Goal: Information Seeking & Learning: Learn about a topic

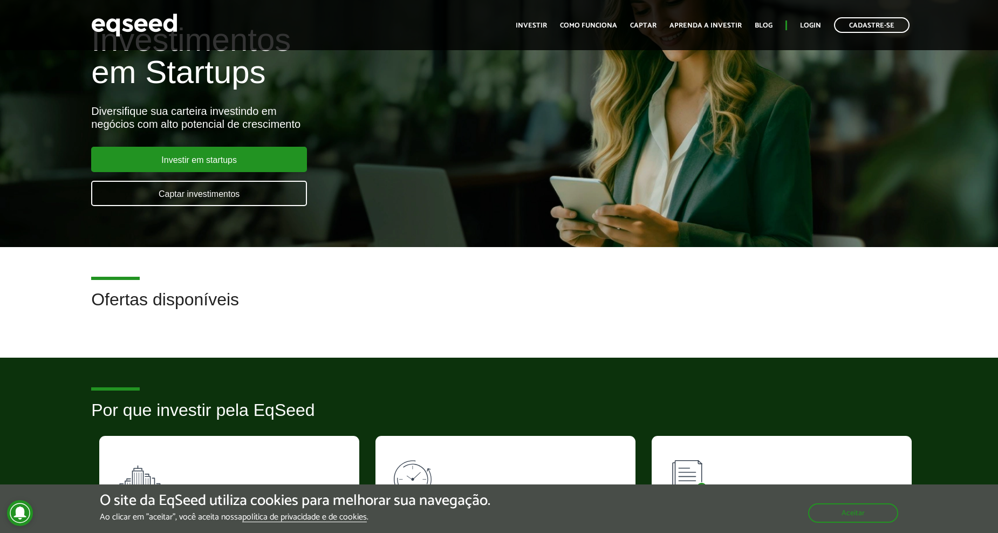
scroll to position [54, 0]
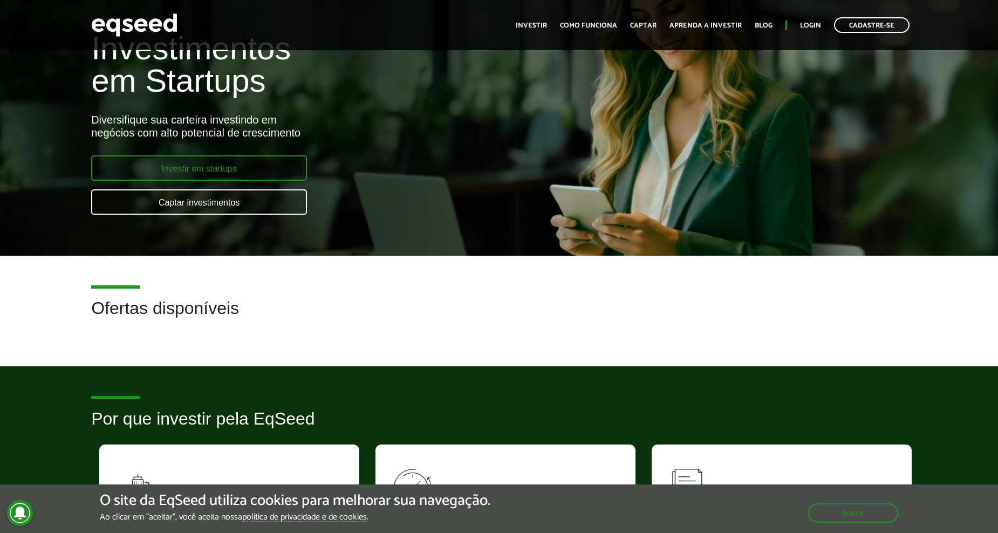
click at [194, 168] on link "Investir em startups" at bounding box center [199, 167] width 216 height 25
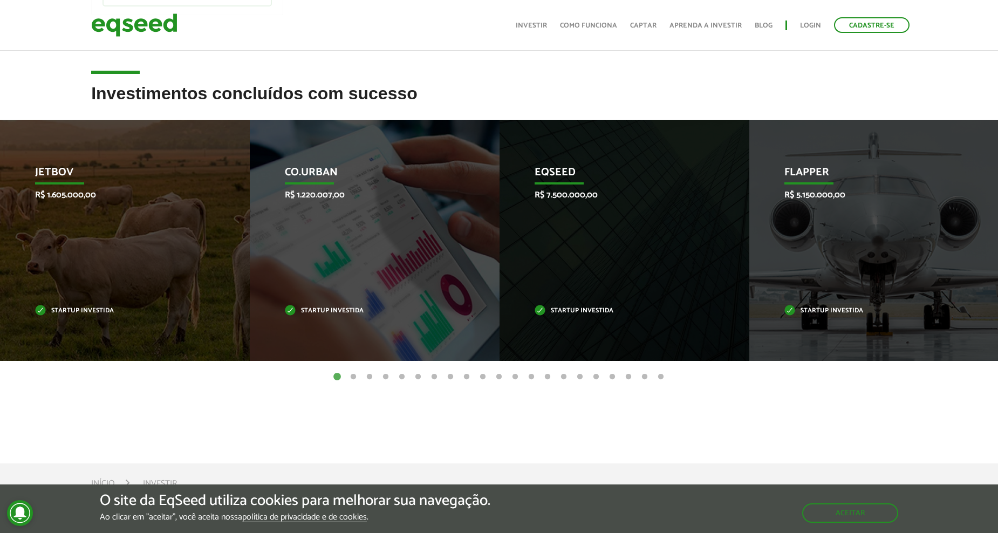
scroll to position [324, 0]
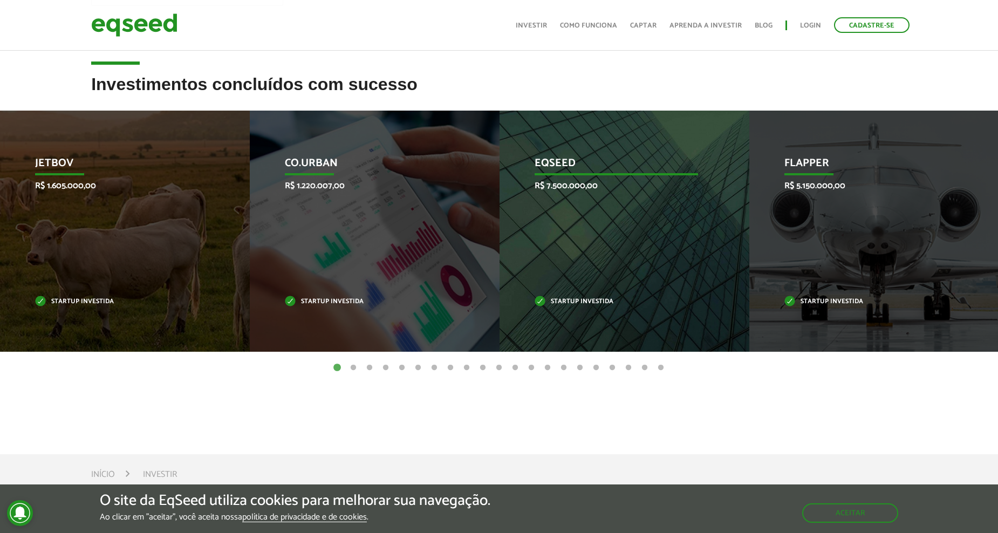
click at [578, 215] on div "EqSeed R$ 7.500.000,00 Startup investida" at bounding box center [617, 231] width 234 height 241
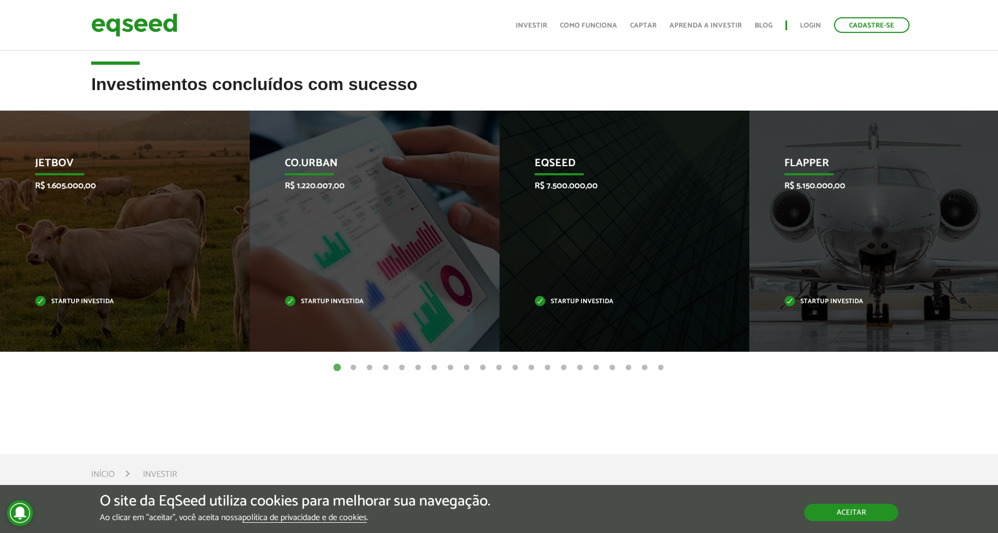
click at [835, 515] on button "Aceitar" at bounding box center [852, 512] width 94 height 17
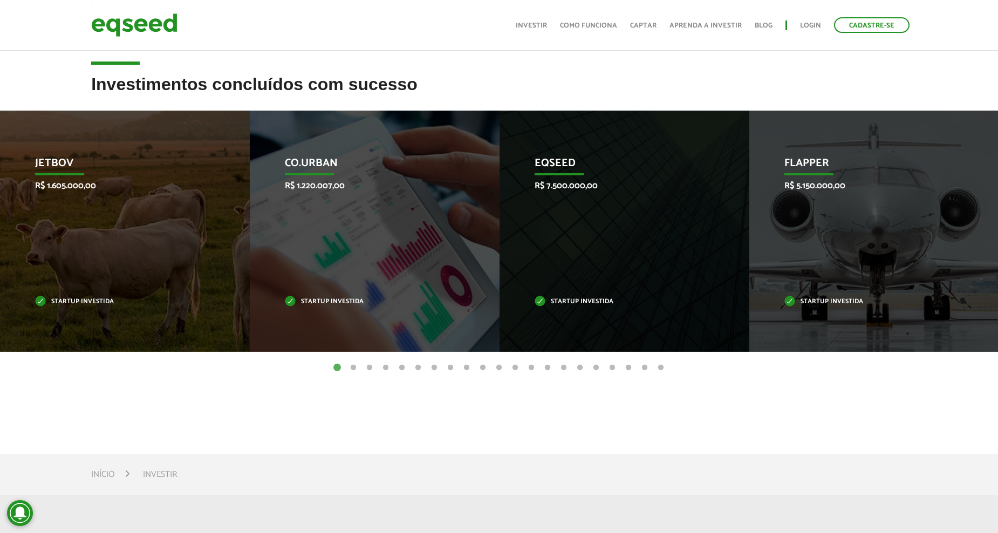
click at [355, 369] on button "2" at bounding box center [353, 368] width 11 height 11
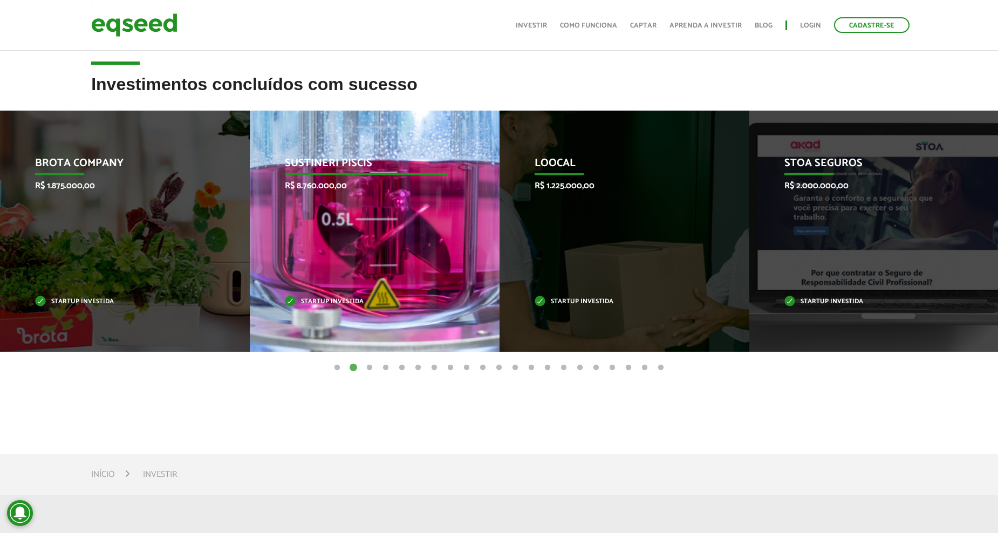
click at [342, 299] on p "Startup investida" at bounding box center [367, 302] width 164 height 6
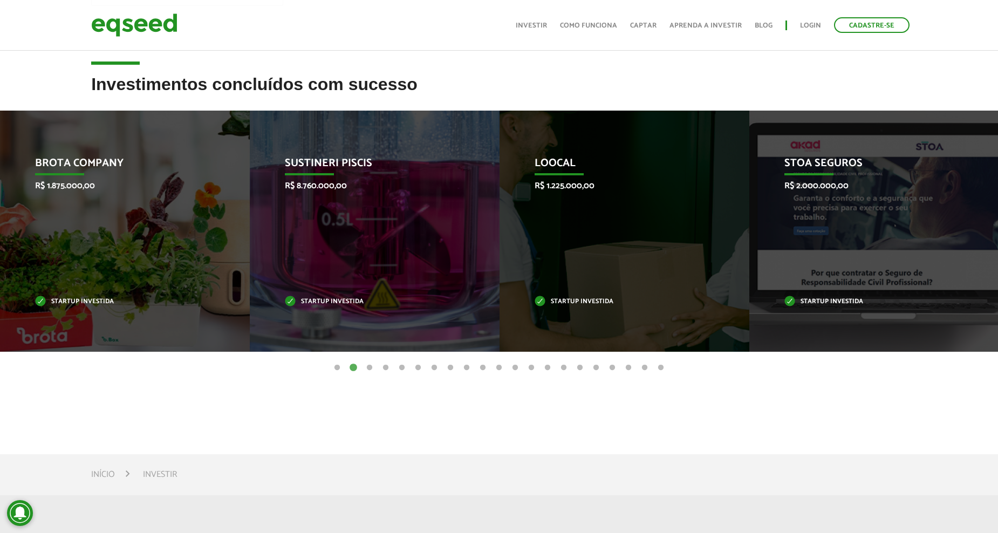
click at [370, 370] on button "3" at bounding box center [369, 368] width 11 height 11
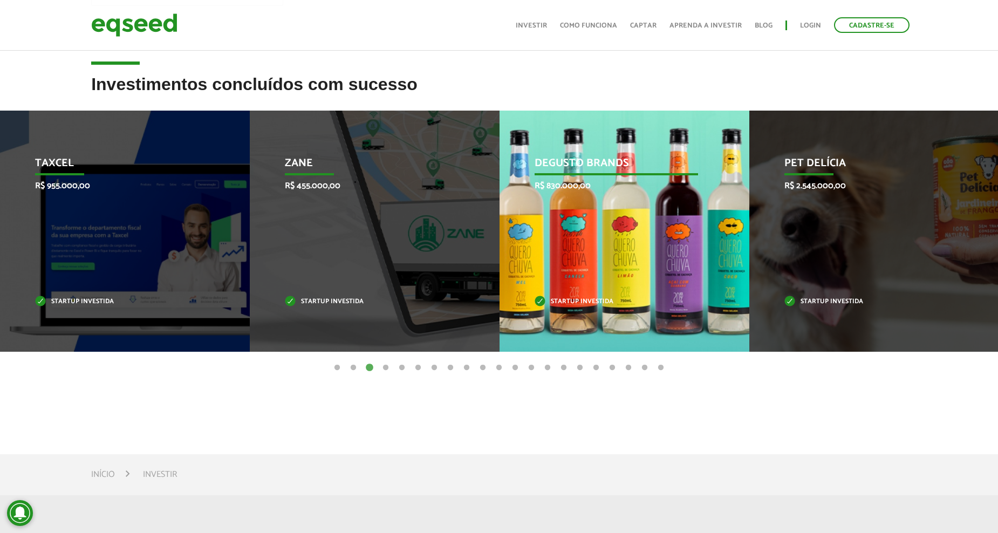
click at [619, 228] on div "Degusto Brands R$ 830.000,00 Startup investida" at bounding box center [617, 231] width 234 height 241
click at [597, 166] on p "Degusto Brands" at bounding box center [617, 166] width 164 height 18
click at [589, 203] on div "Degusto Brands R$ 830.000,00 Startup investida" at bounding box center [617, 231] width 234 height 241
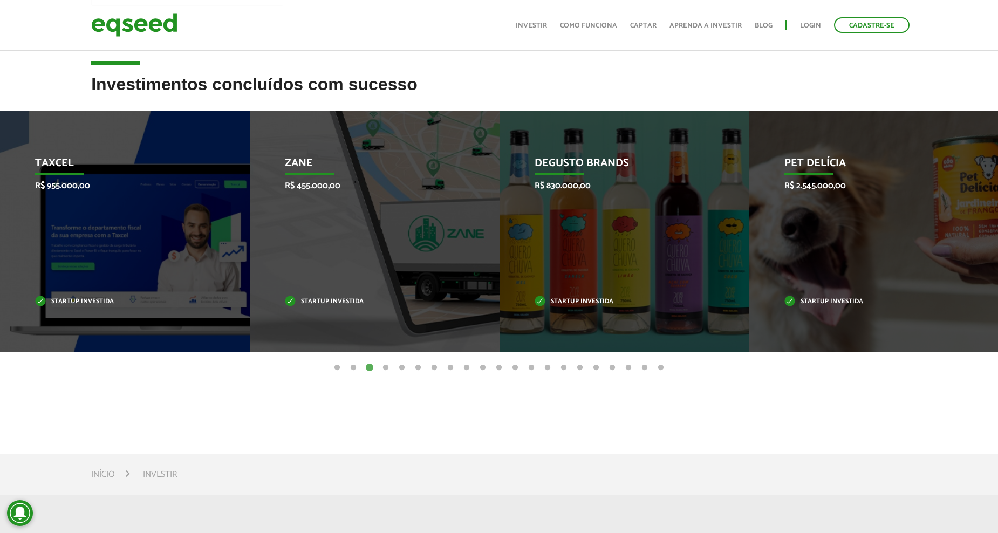
click at [531, 370] on button "13" at bounding box center [531, 368] width 11 height 11
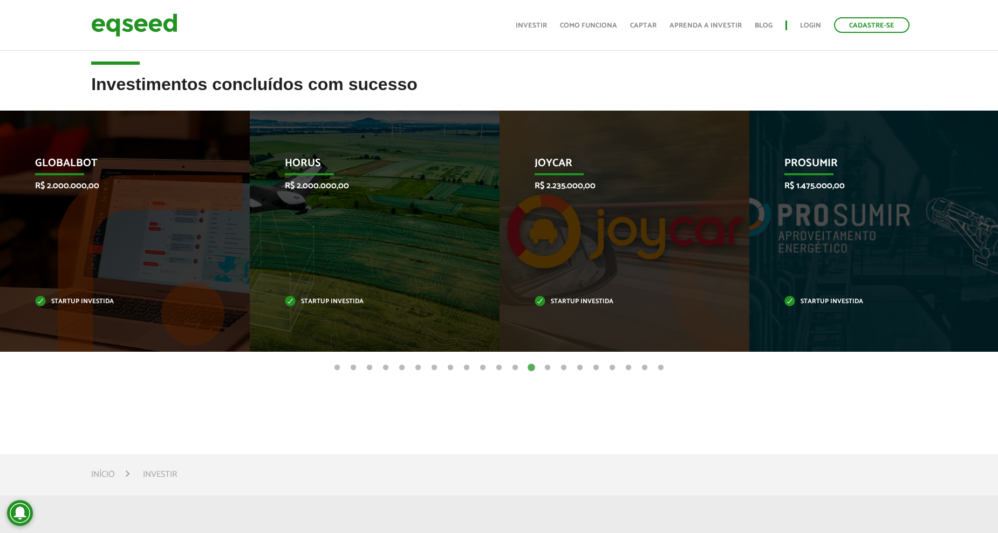
click at [547, 369] on button "14" at bounding box center [547, 368] width 11 height 11
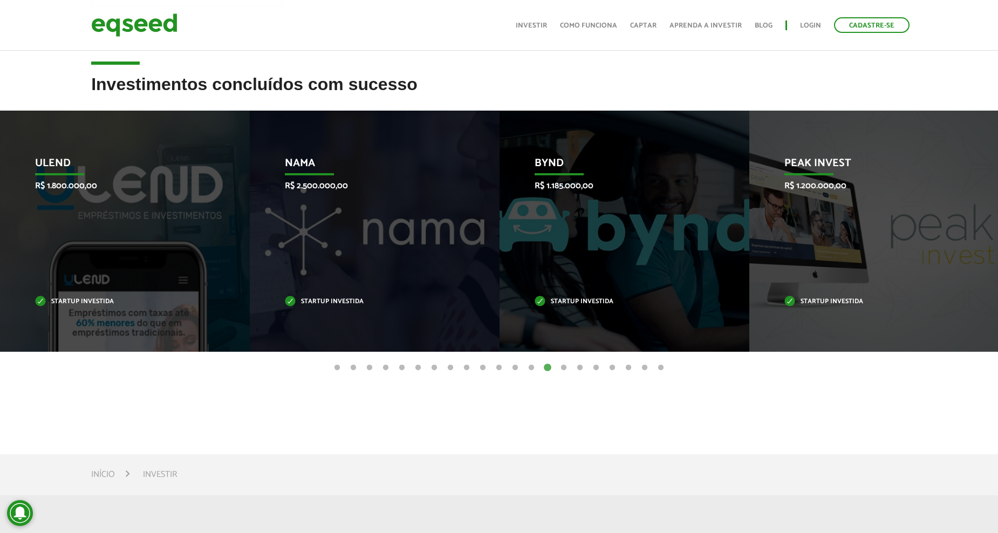
click at [566, 369] on button "15" at bounding box center [564, 368] width 11 height 11
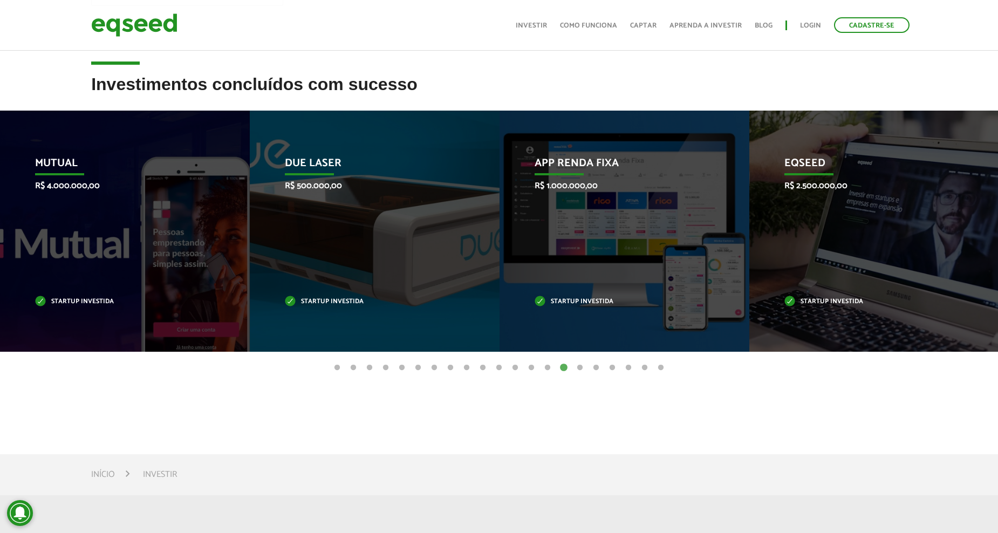
click at [582, 367] on button "16" at bounding box center [580, 368] width 11 height 11
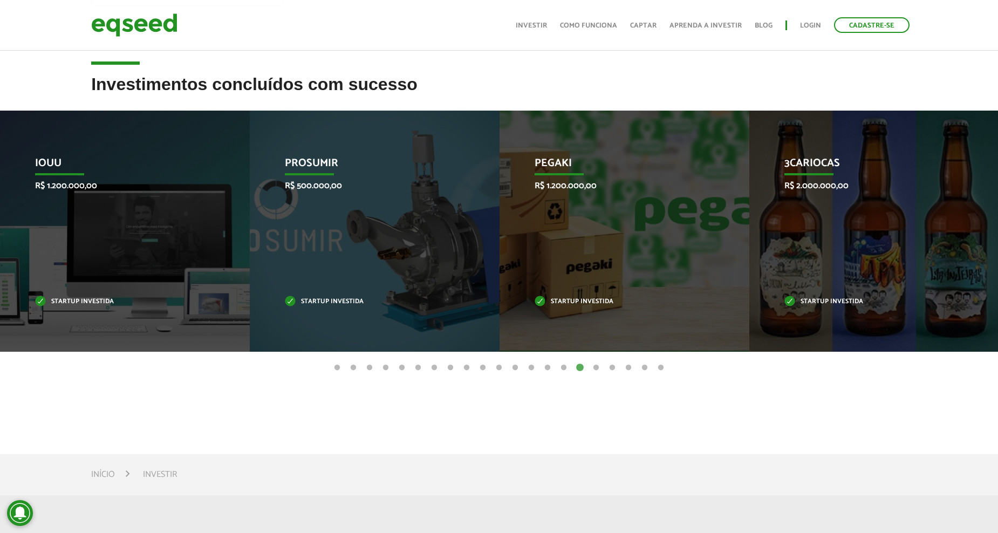
click at [596, 368] on button "17" at bounding box center [596, 368] width 11 height 11
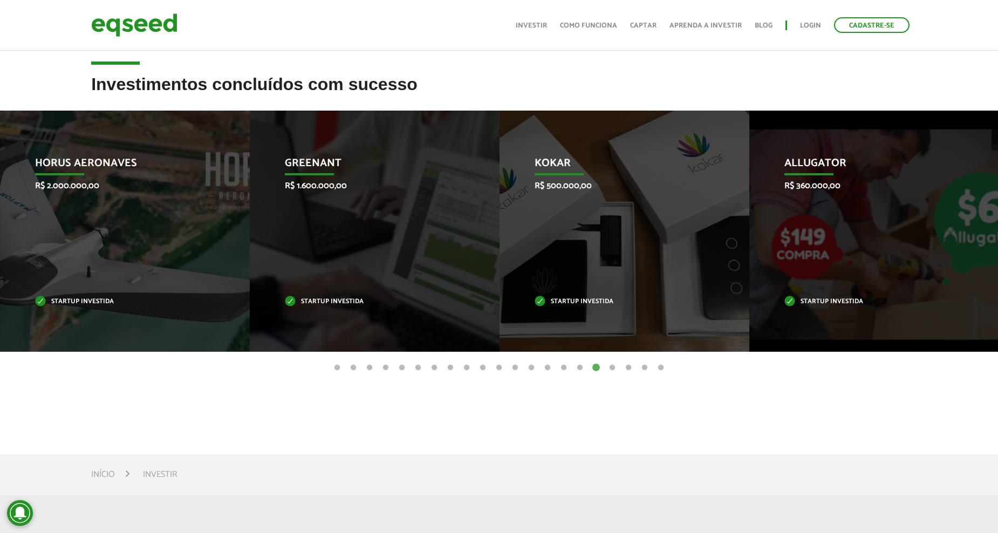
click at [615, 369] on button "18" at bounding box center [612, 368] width 11 height 11
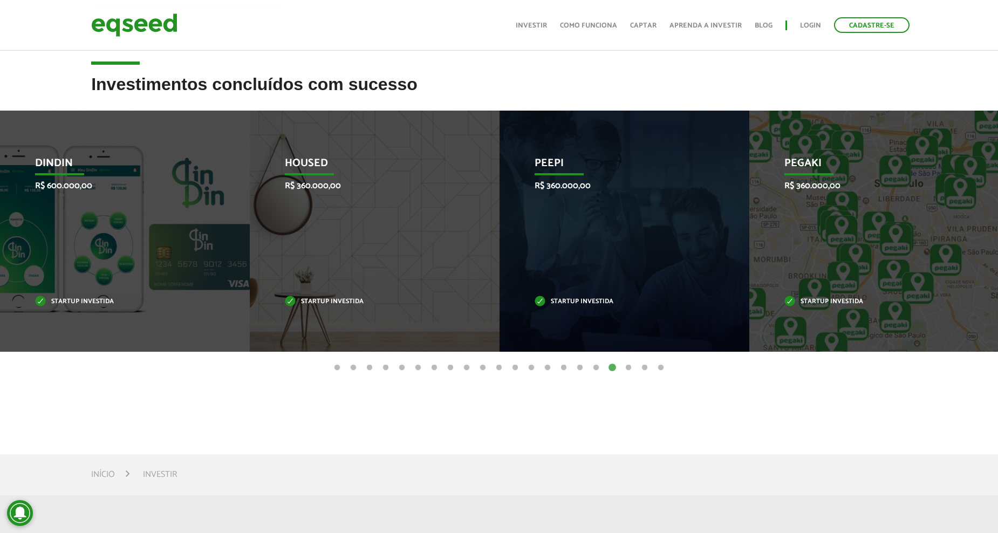
click at [629, 368] on button "19" at bounding box center [628, 368] width 11 height 11
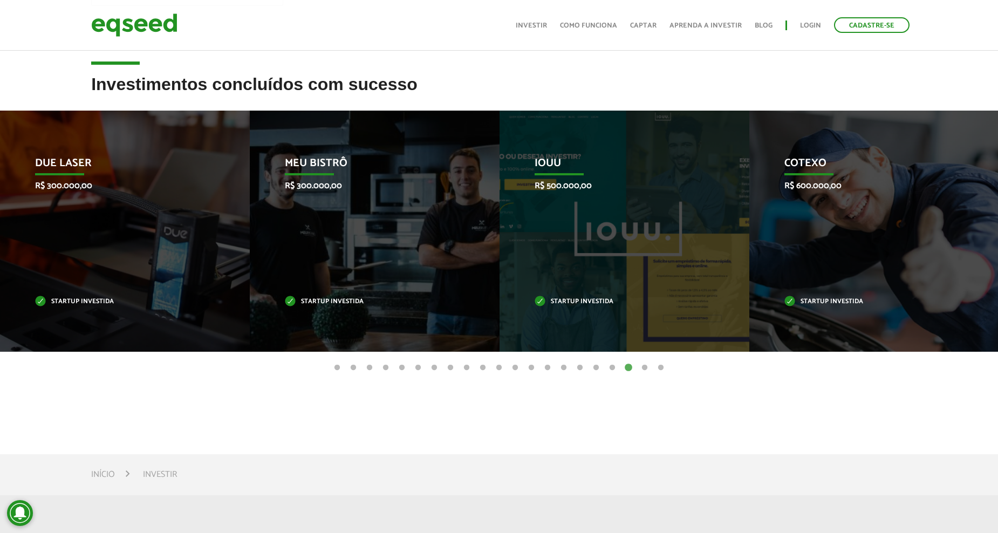
click at [648, 367] on button "20" at bounding box center [645, 368] width 11 height 11
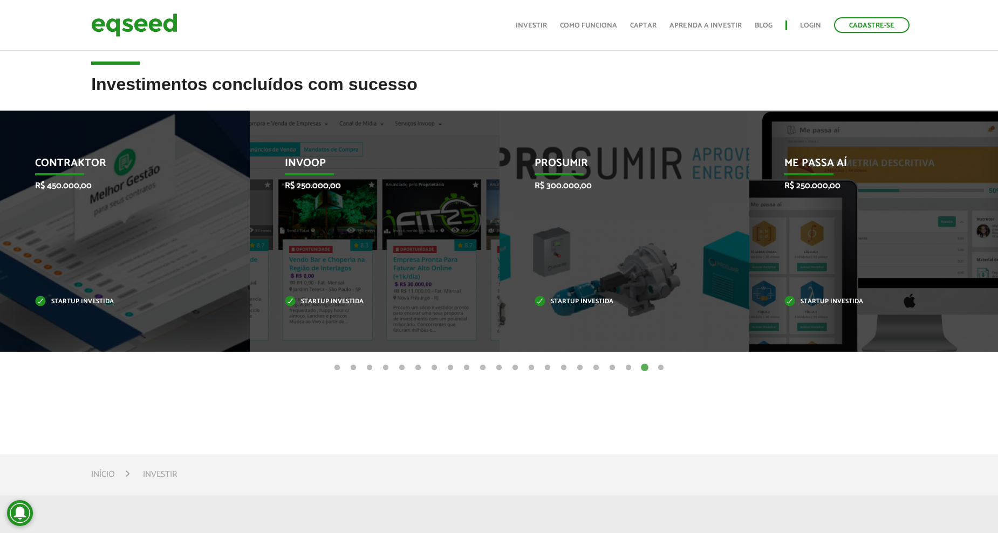
click at [661, 370] on button "21" at bounding box center [661, 368] width 11 height 11
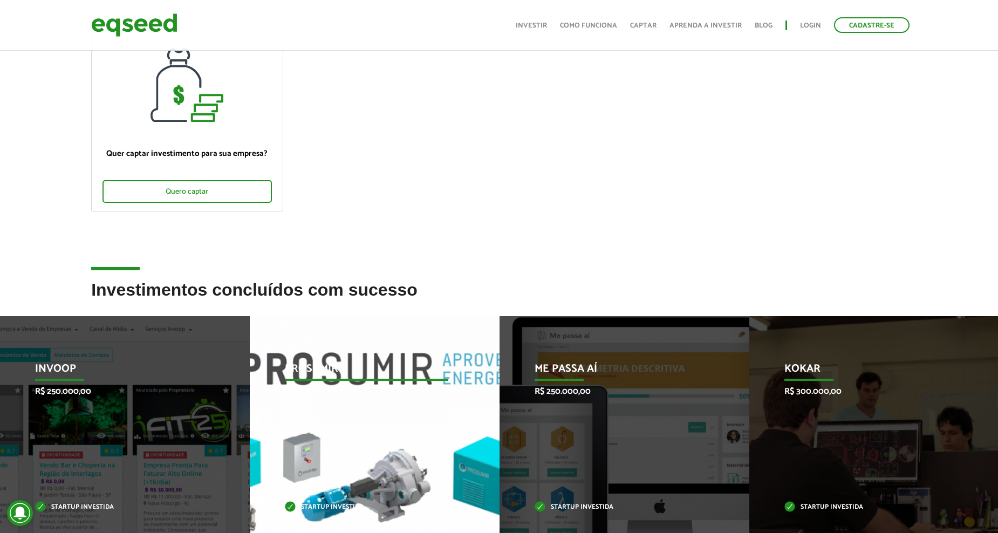
scroll to position [108, 0]
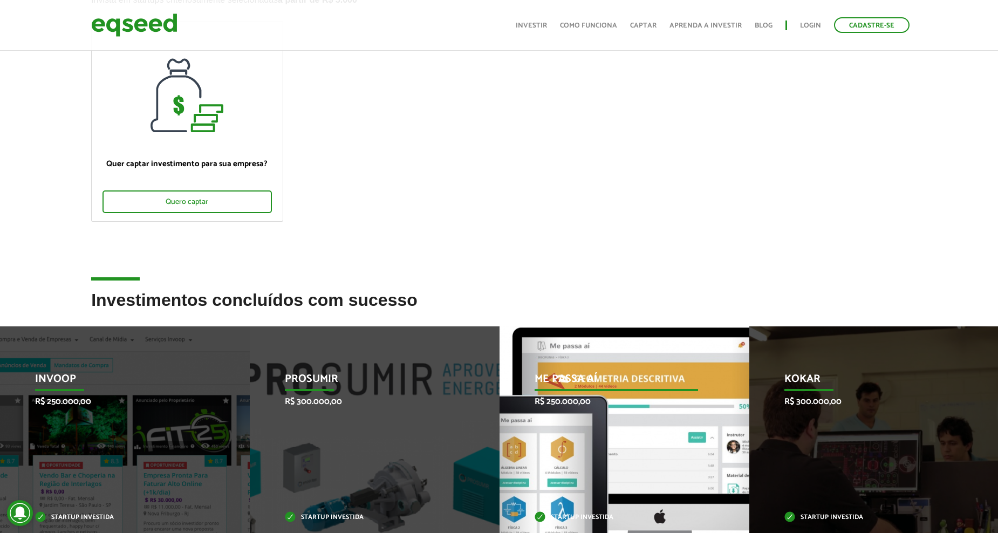
click at [562, 374] on p "Me Passa Aí" at bounding box center [617, 382] width 164 height 18
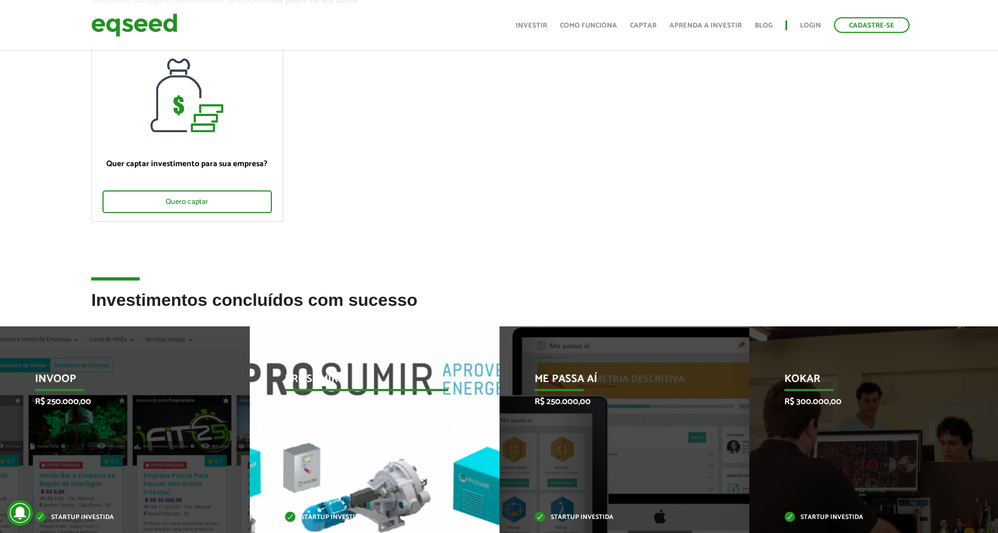
click at [300, 376] on p "Prosumir" at bounding box center [367, 382] width 164 height 18
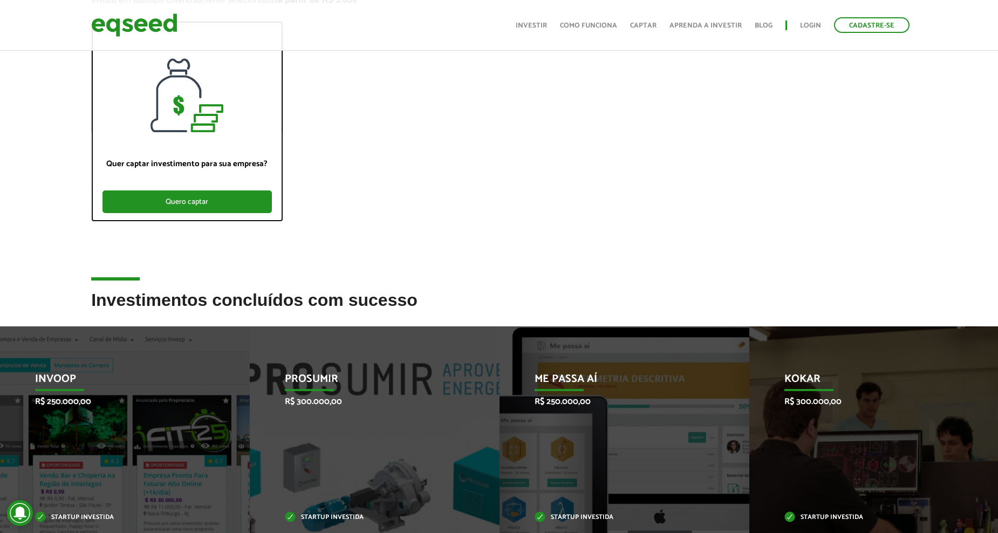
click at [182, 201] on div "Quero captar" at bounding box center [187, 202] width 169 height 23
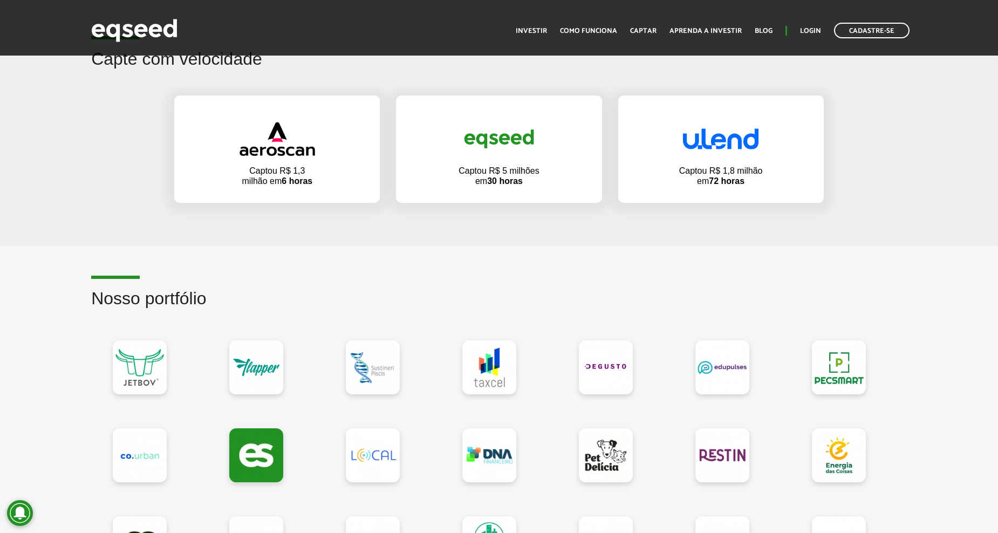
scroll to position [594, 0]
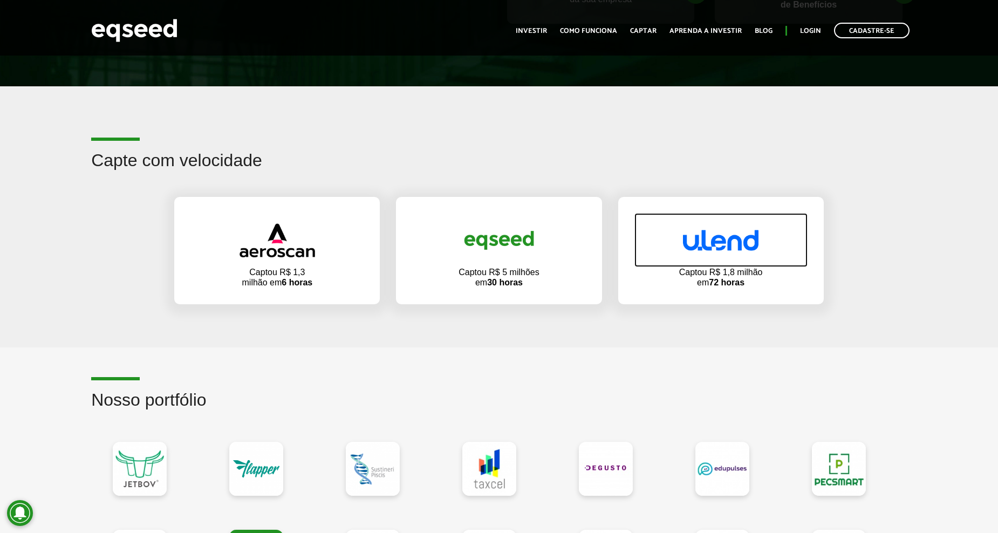
click at [720, 246] on img at bounding box center [721, 240] width 76 height 21
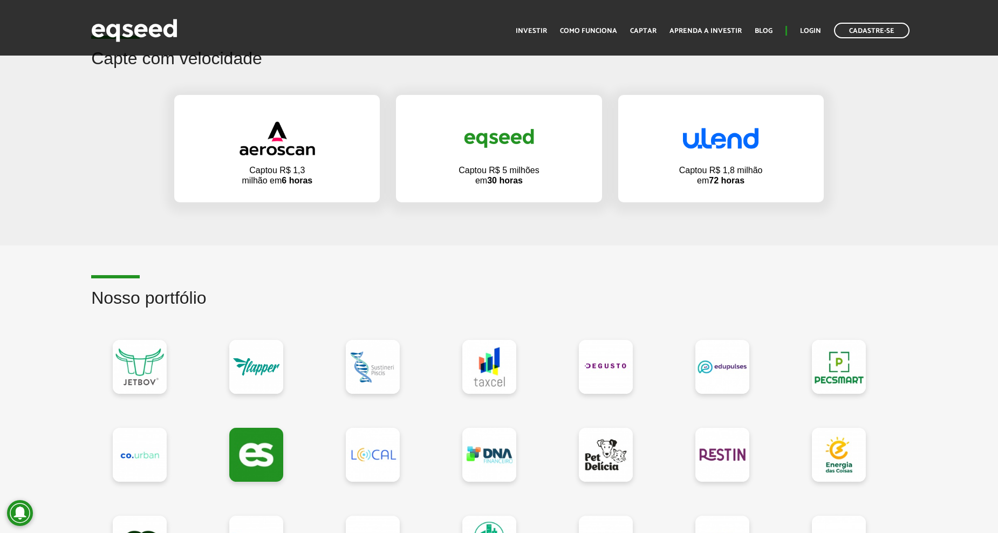
scroll to position [702, 0]
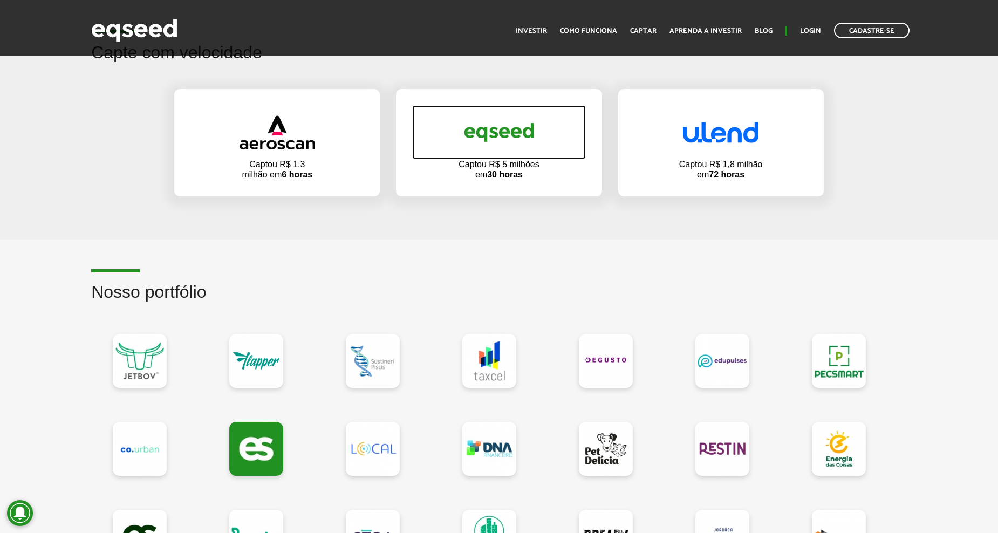
click at [485, 131] on img at bounding box center [499, 132] width 76 height 36
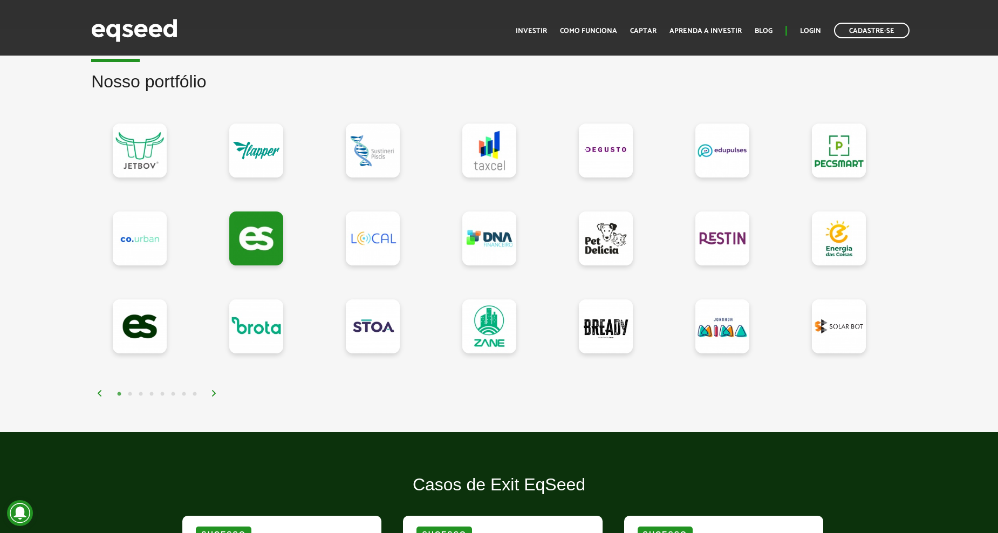
scroll to position [918, 0]
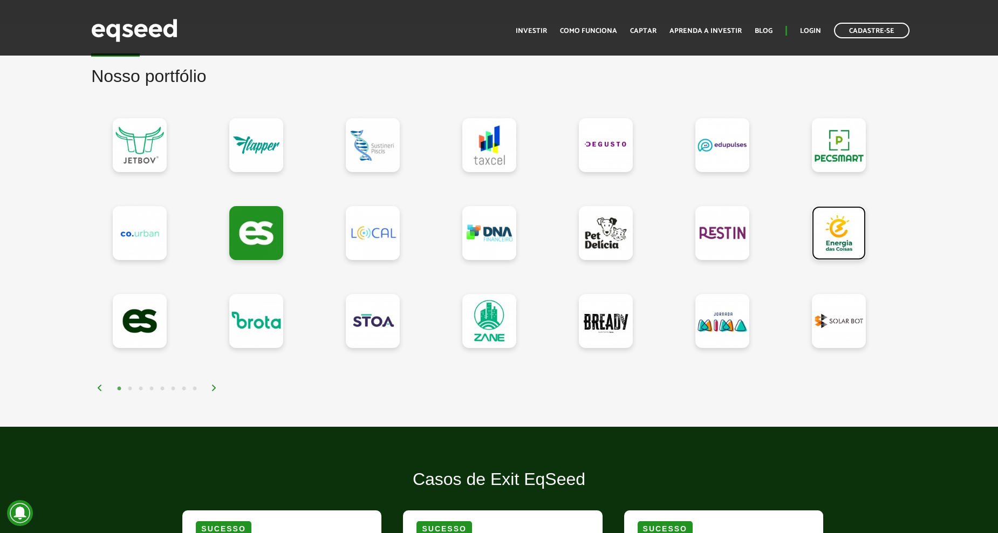
click at [850, 232] on link at bounding box center [839, 233] width 54 height 54
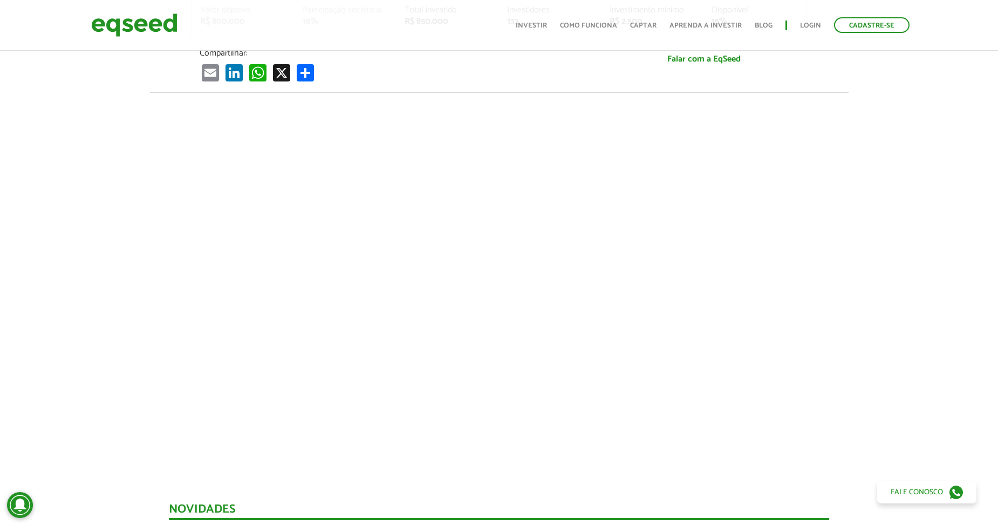
scroll to position [359, 0]
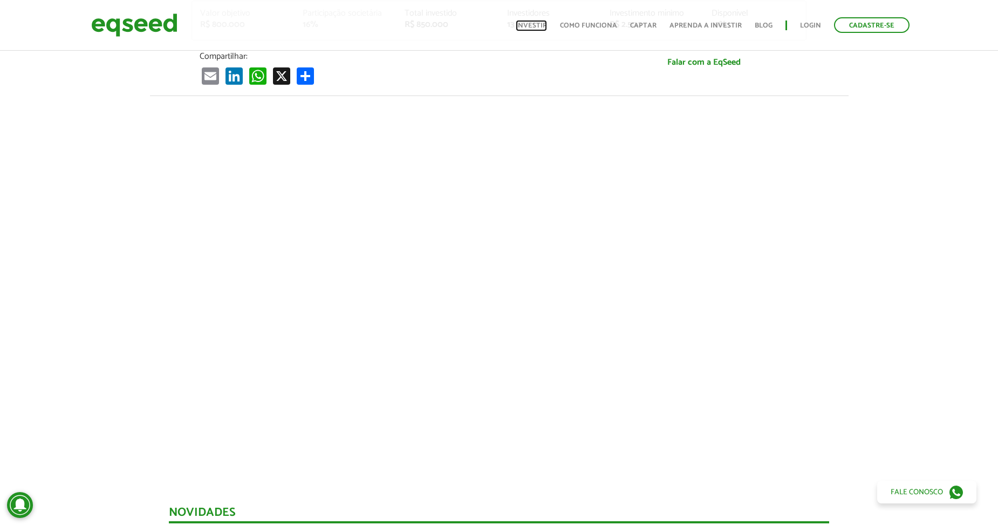
click at [533, 25] on link "Investir" at bounding box center [531, 25] width 31 height 7
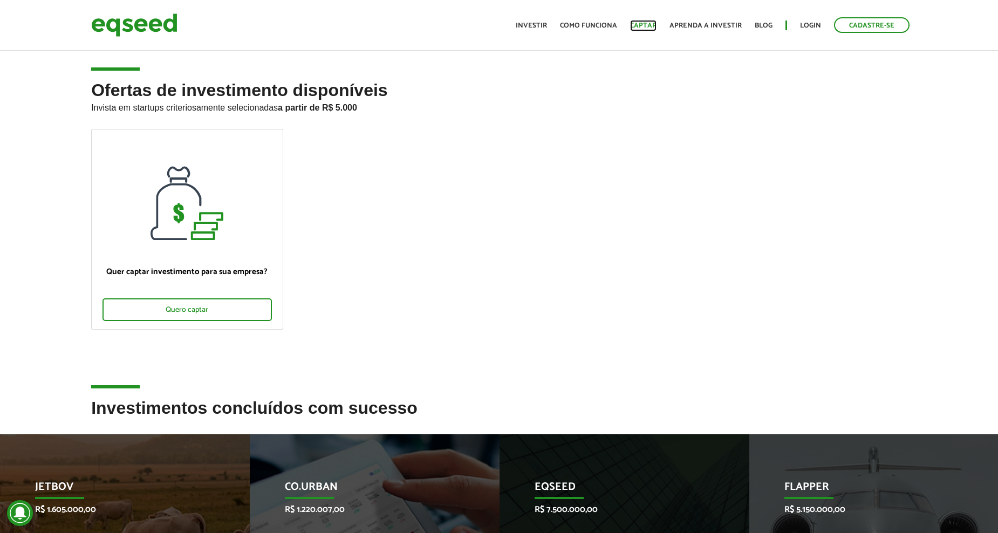
click at [650, 24] on link "Captar" at bounding box center [643, 25] width 26 height 7
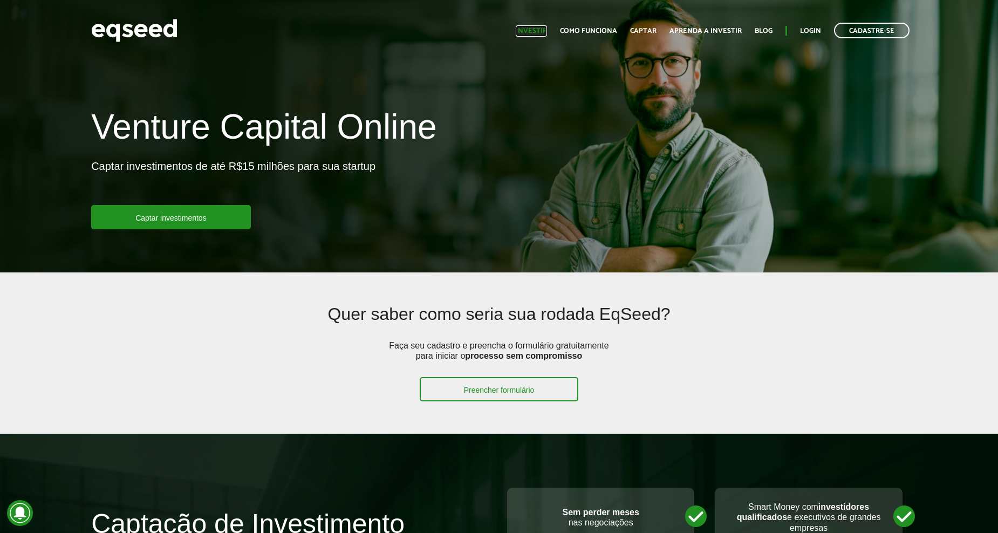
click at [542, 35] on link "Investir" at bounding box center [531, 31] width 31 height 7
